Goal: Navigation & Orientation: Find specific page/section

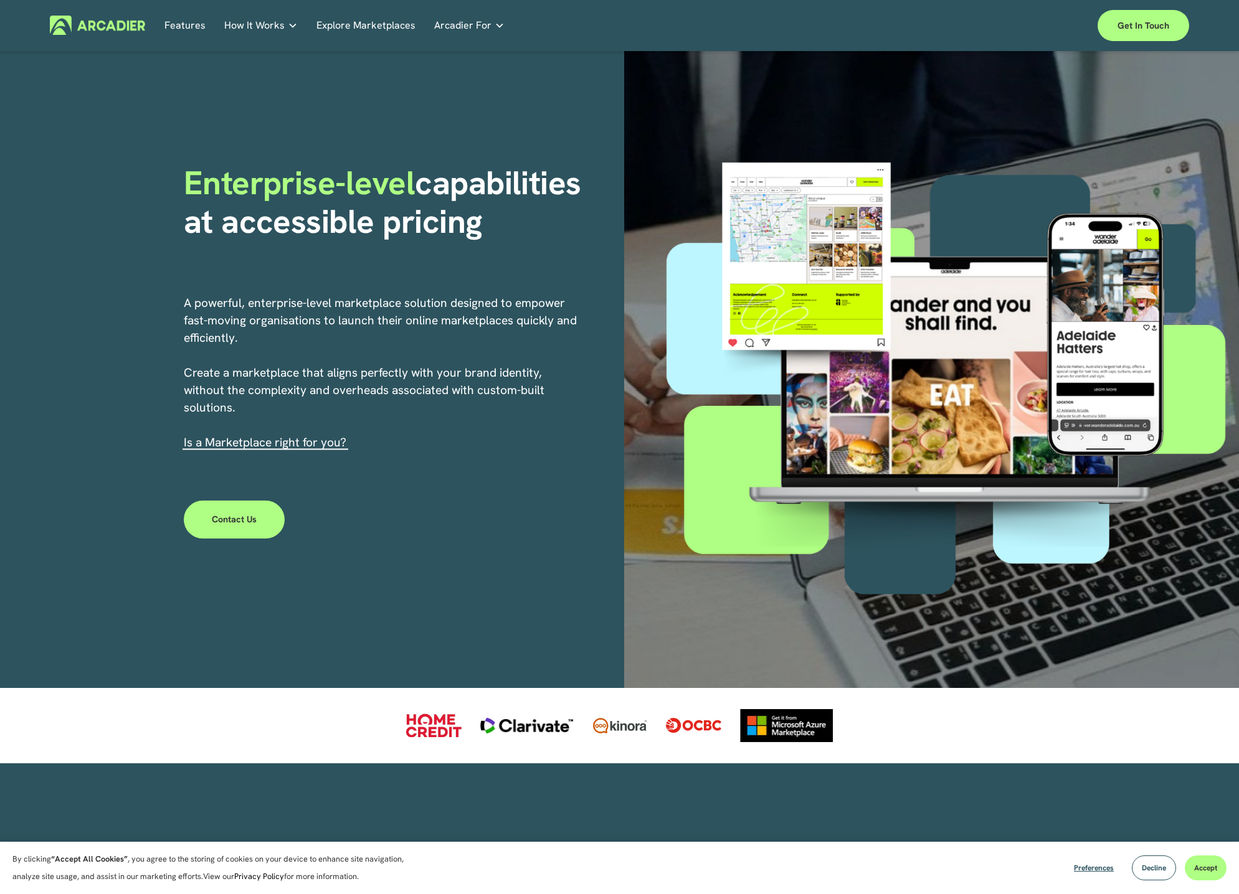
click at [342, 24] on link "Explore Marketplaces" at bounding box center [365, 25] width 99 height 19
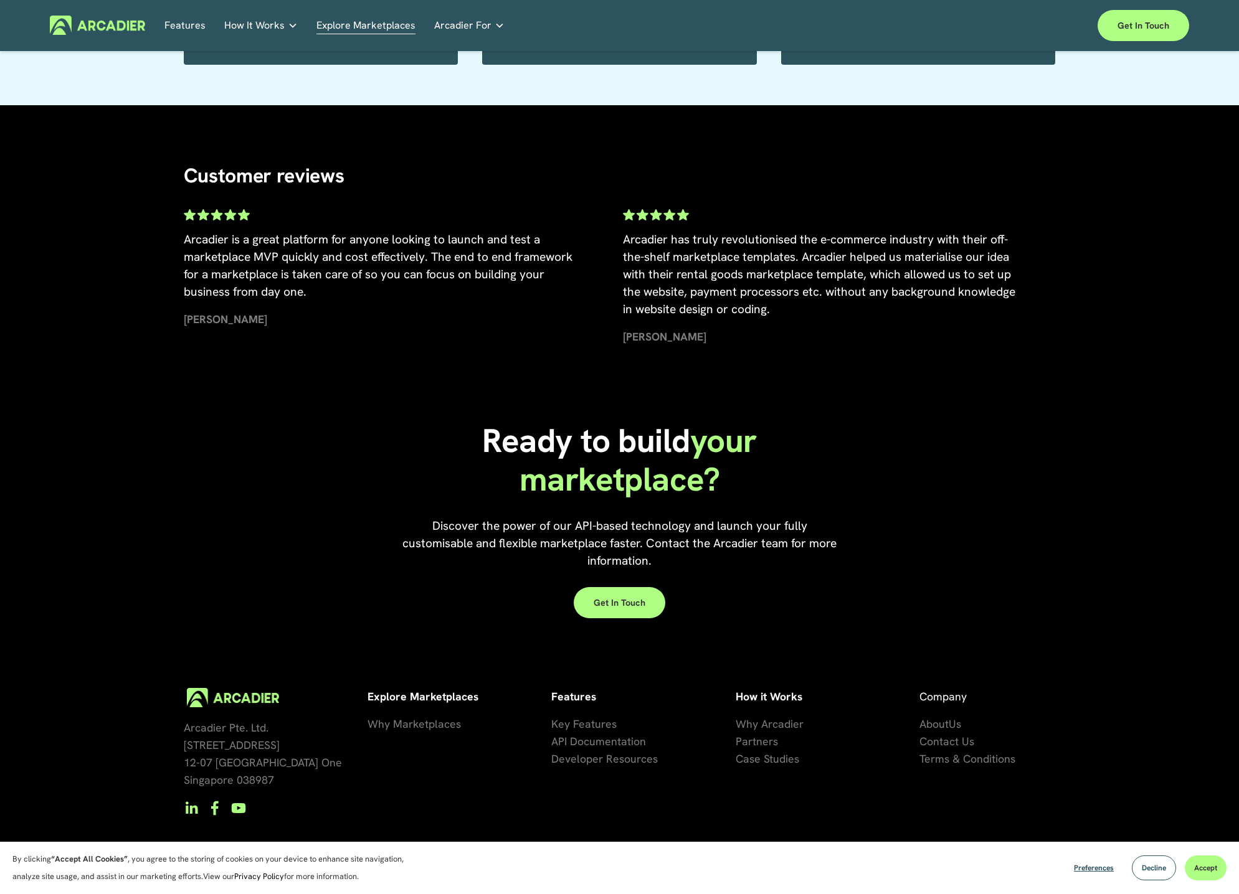
scroll to position [2565, 0]
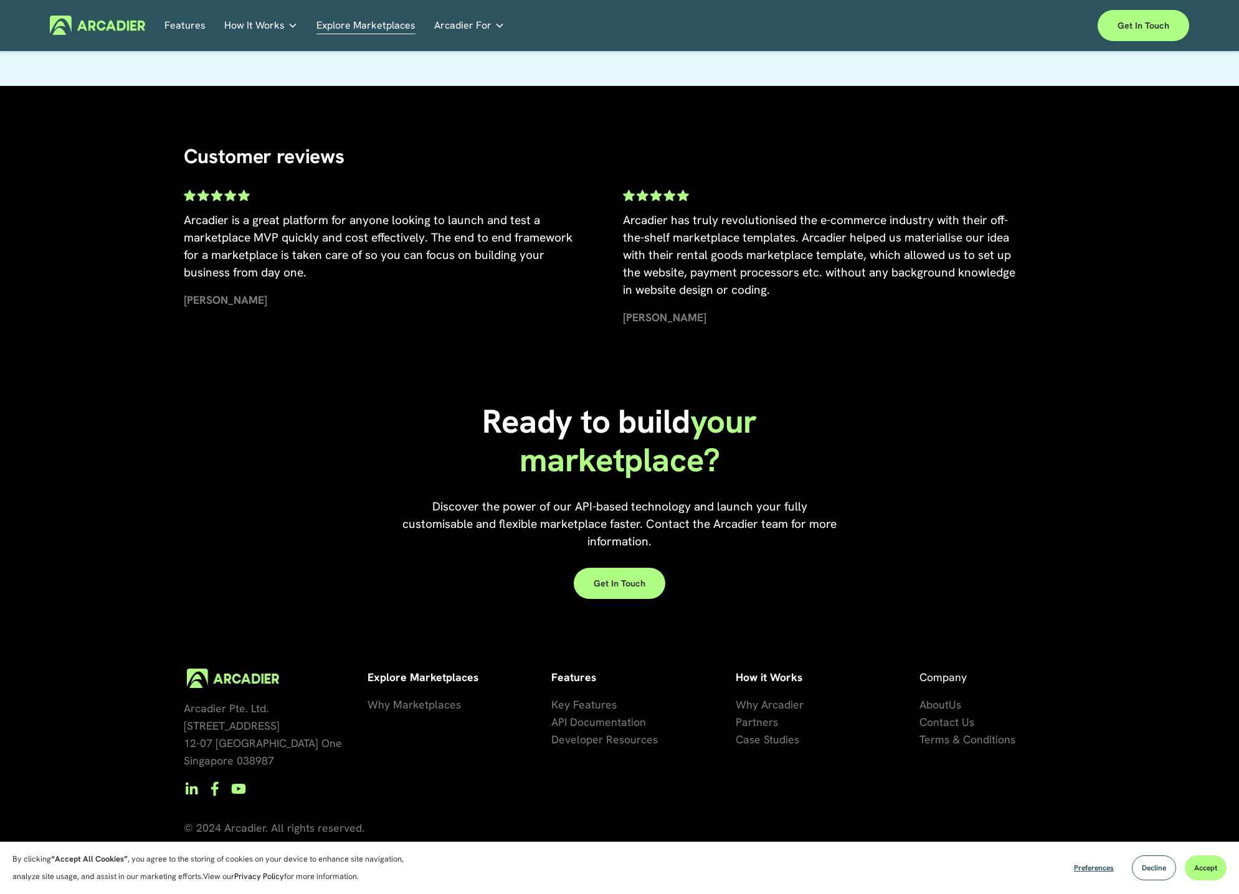
click at [116, 22] on img at bounding box center [97, 25] width 95 height 19
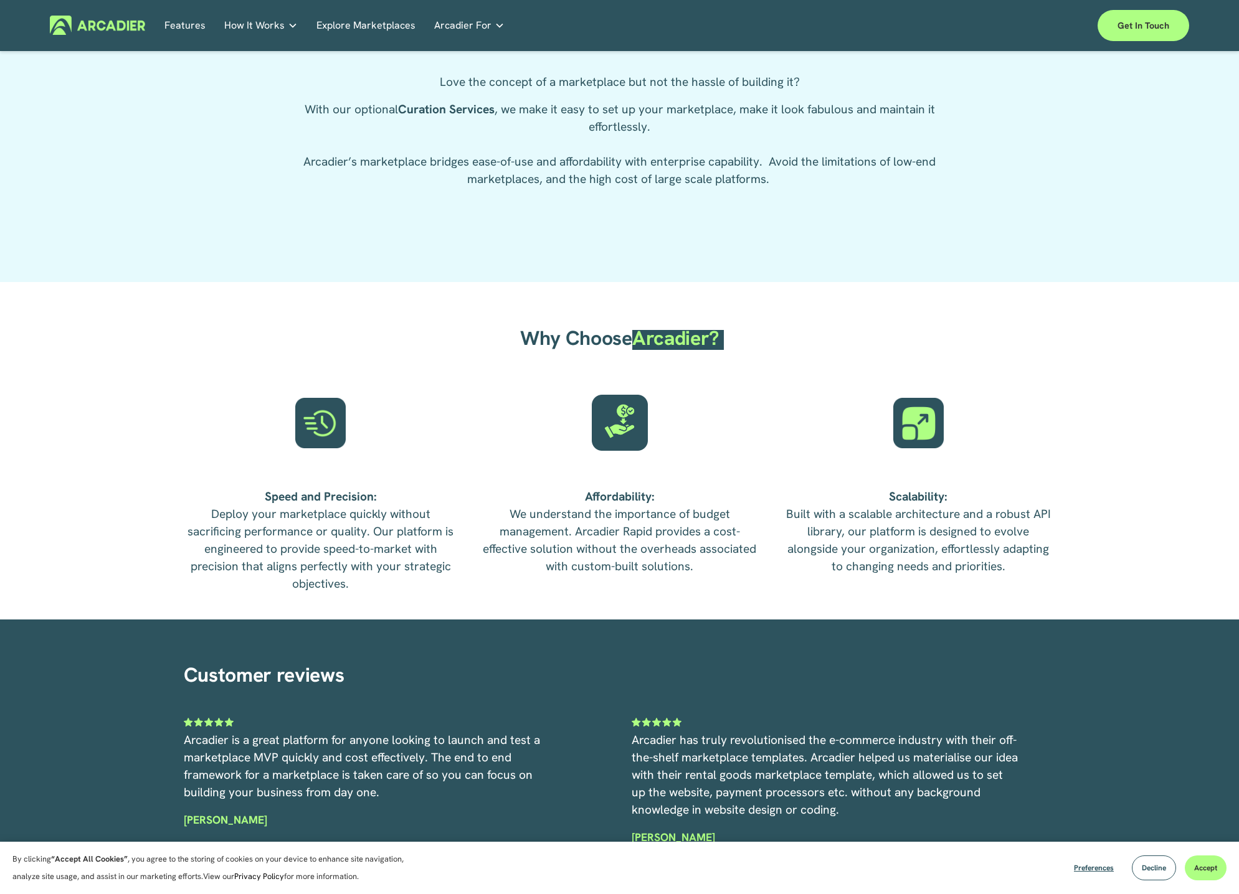
scroll to position [3619, 0]
